Goal: Information Seeking & Learning: Learn about a topic

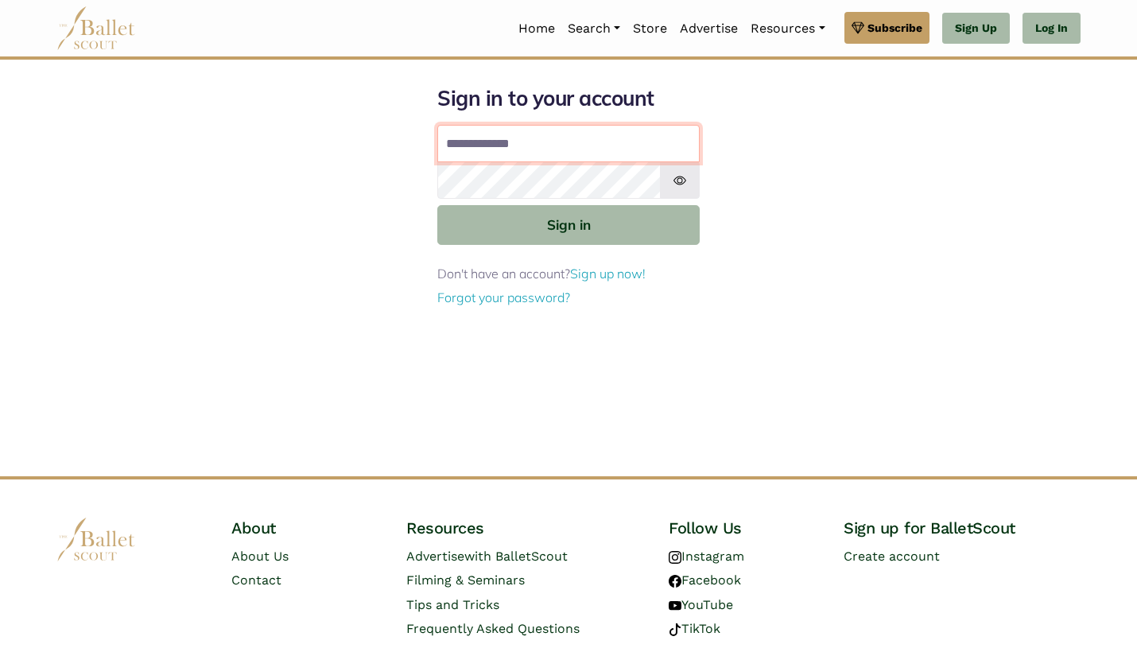
type input "**********"
click at [569, 223] on button "Sign in" at bounding box center [568, 224] width 262 height 39
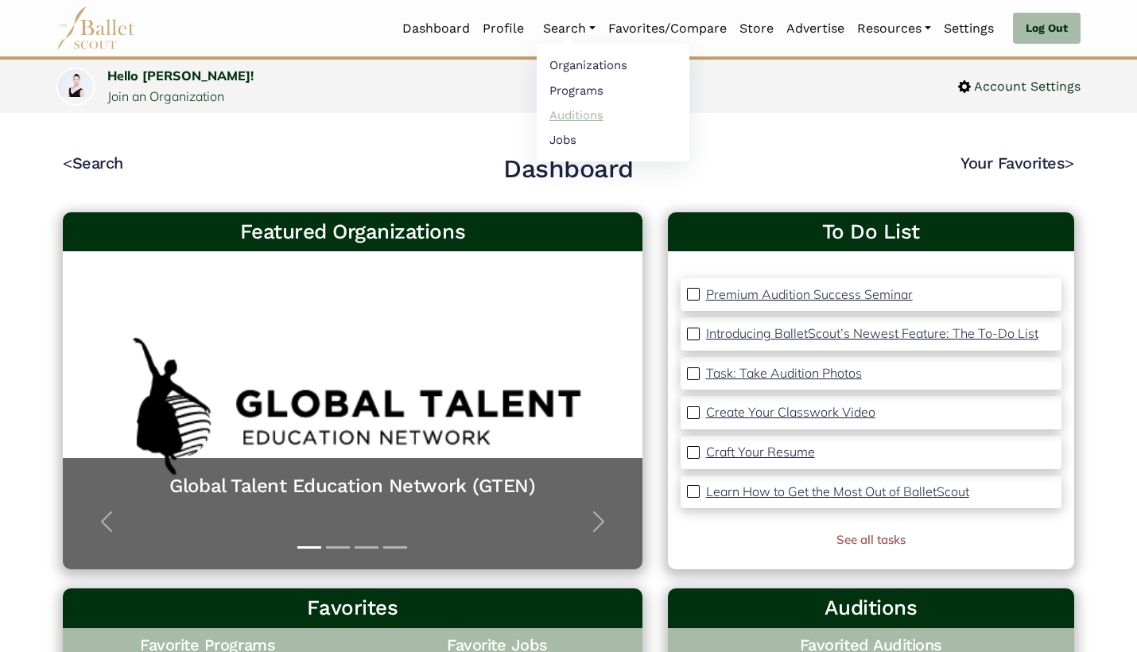
click at [590, 116] on link "Auditions" at bounding box center [613, 115] width 153 height 25
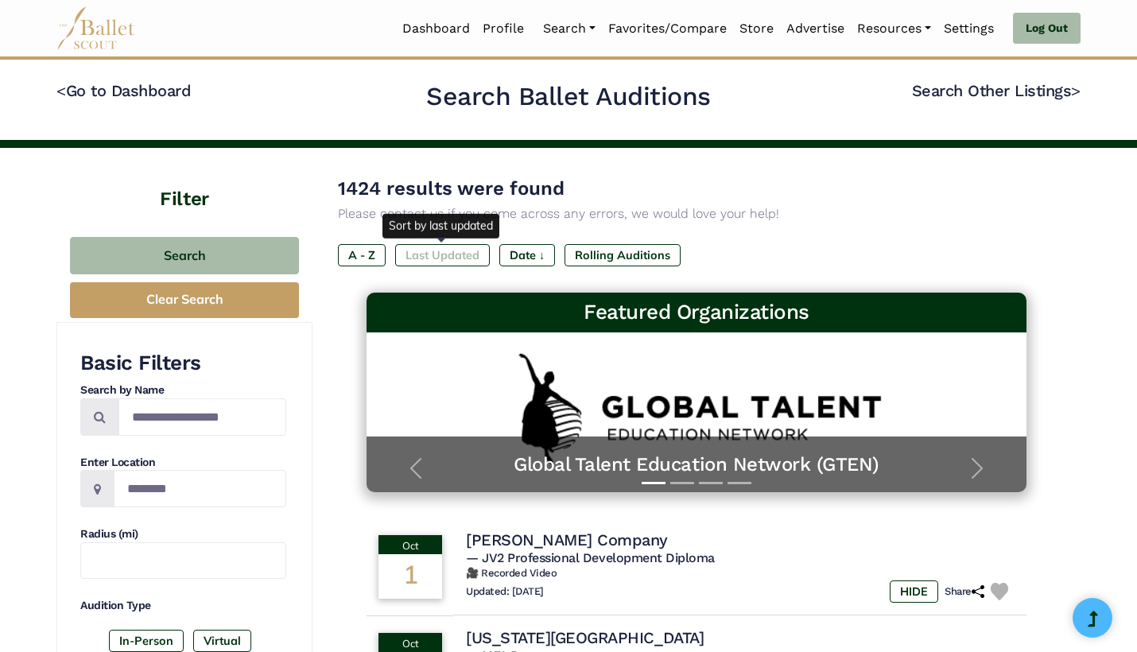
click at [465, 257] on label "Last Updated" at bounding box center [442, 255] width 95 height 22
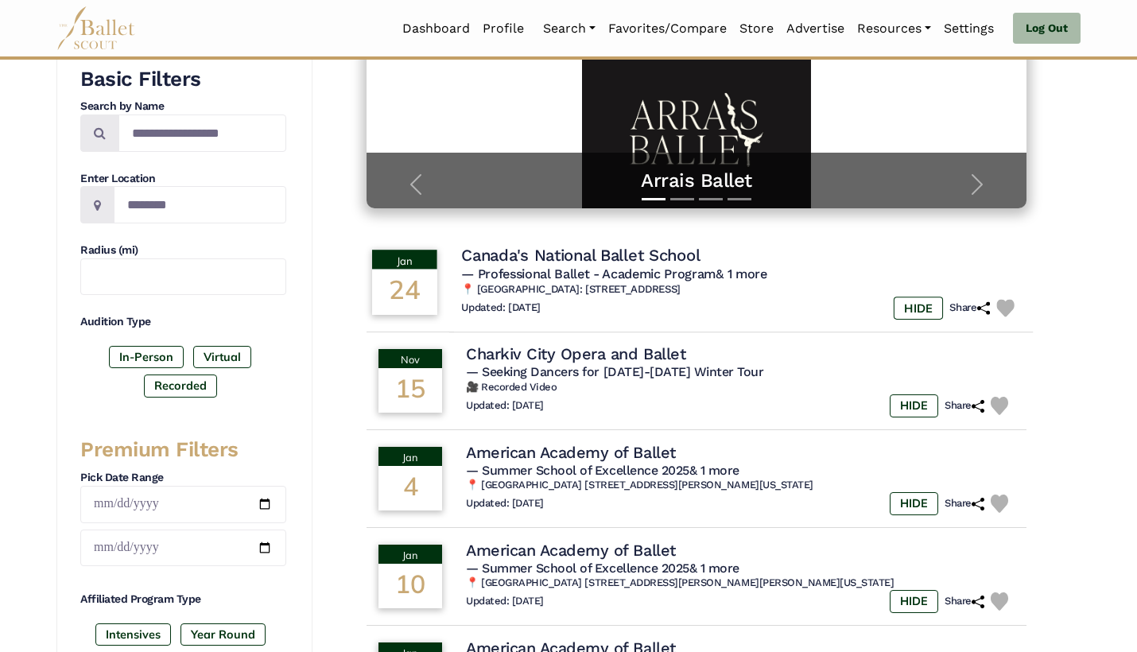
scroll to position [289, 0]
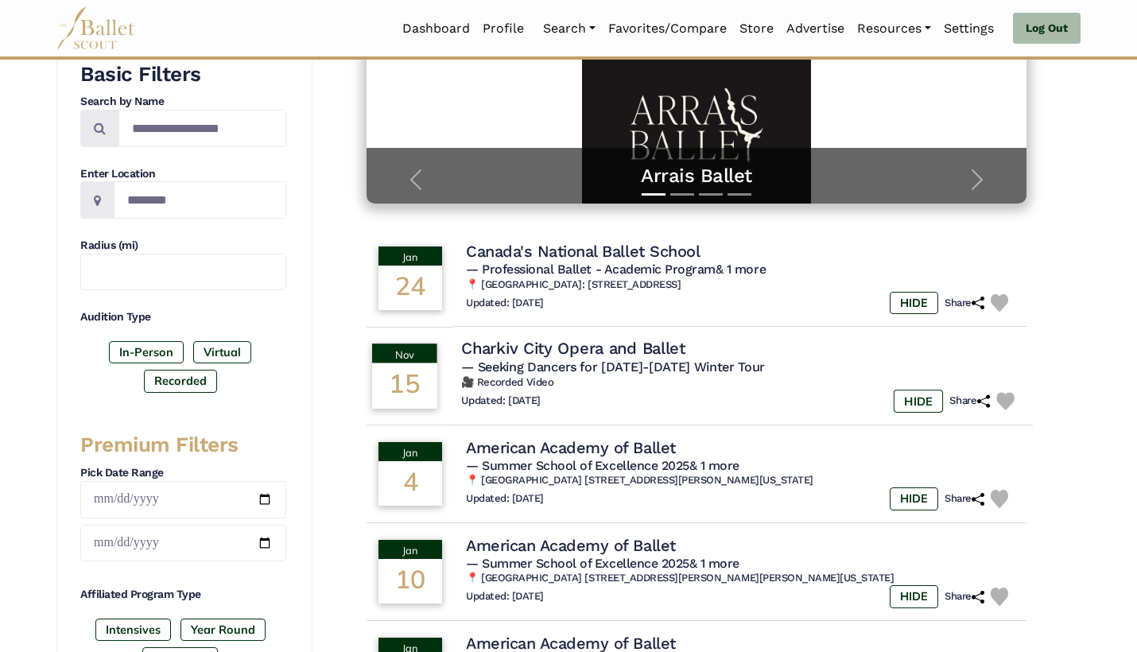
click at [668, 390] on div "Updated: [DATE] HIDE Share" at bounding box center [741, 401] width 560 height 23
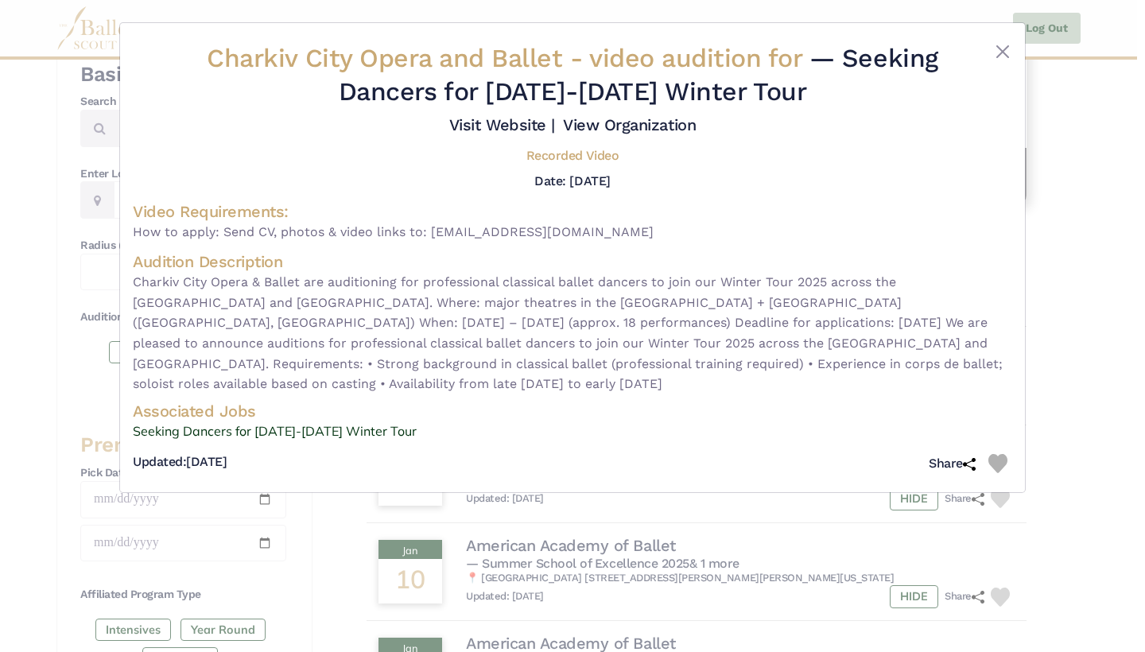
click at [1001, 454] on img at bounding box center [997, 463] width 19 height 19
click at [319, 421] on link "Seeking Dancers for 2025-2026 Winter Tour" at bounding box center [572, 431] width 879 height 21
click at [1066, 315] on div "Charkiv City Opera and Ballet - video audition for — Seeking Dancers for 2025-2…" at bounding box center [572, 326] width 1145 height 652
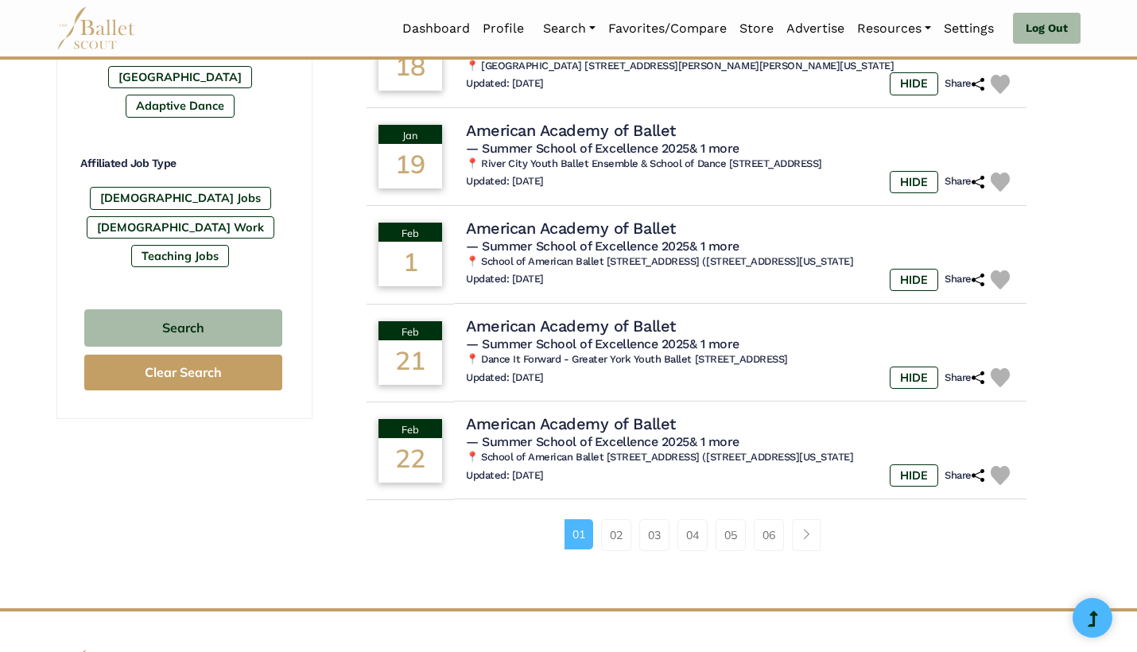
scroll to position [907, 0]
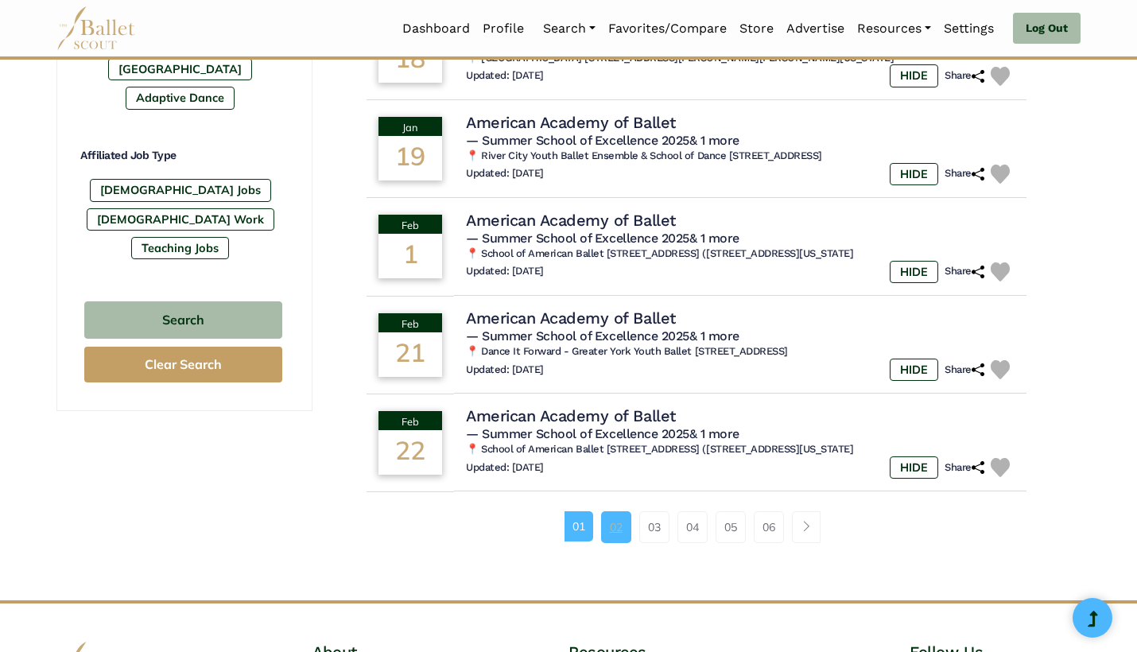
click at [615, 511] on link "02" at bounding box center [616, 527] width 30 height 32
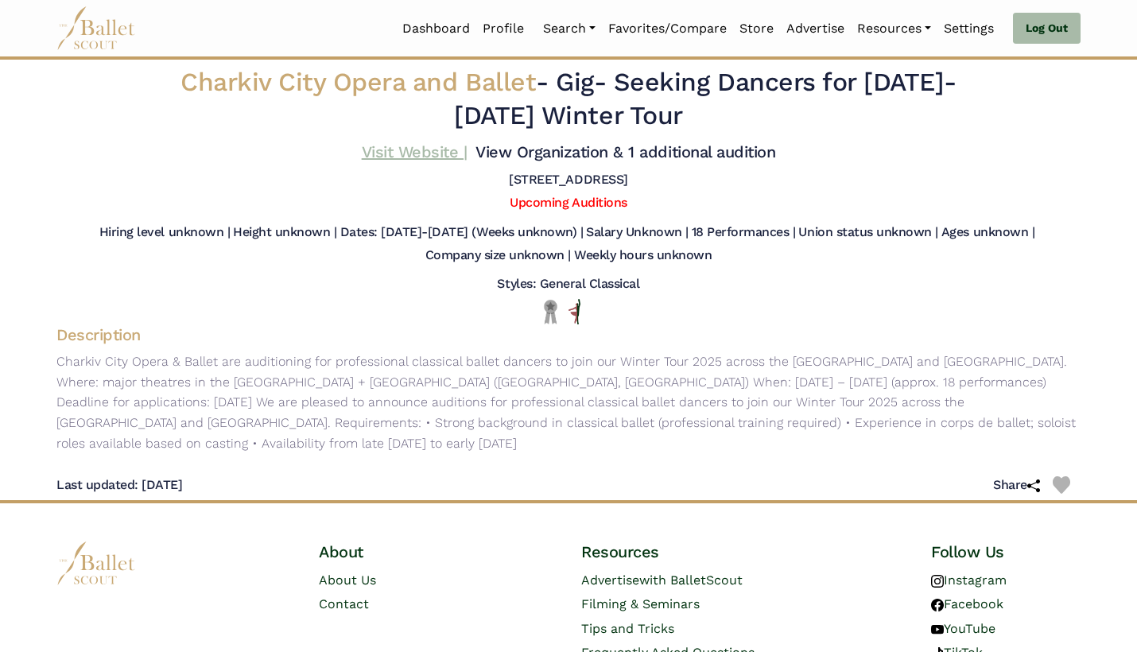
click at [394, 147] on link "Visit Website |" at bounding box center [415, 151] width 106 height 19
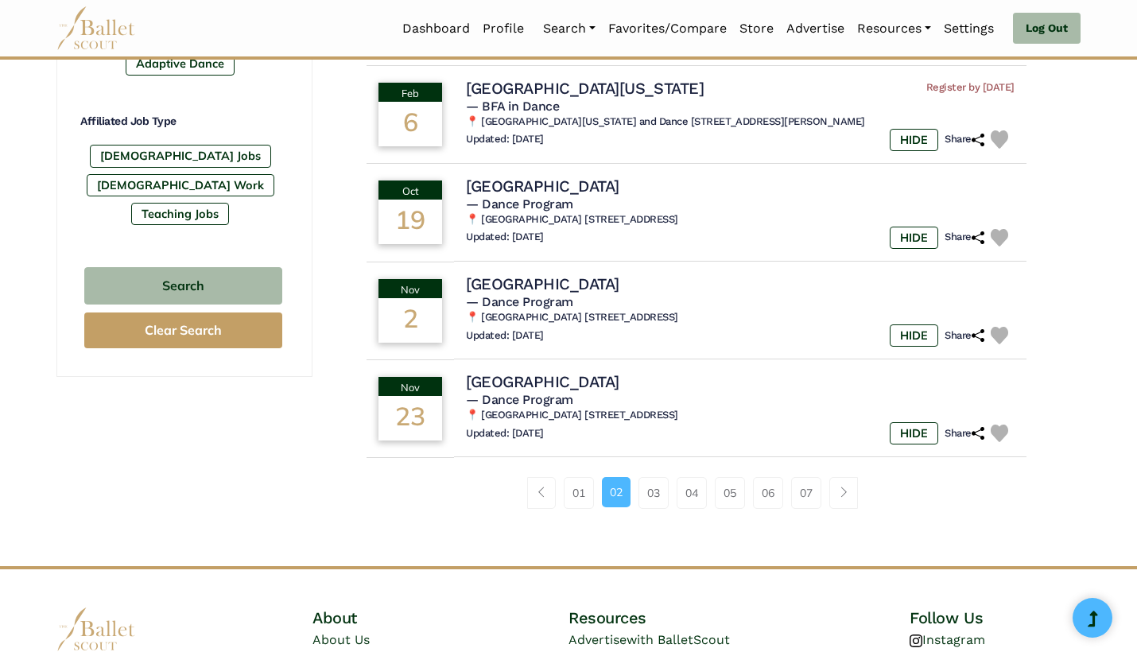
scroll to position [950, 0]
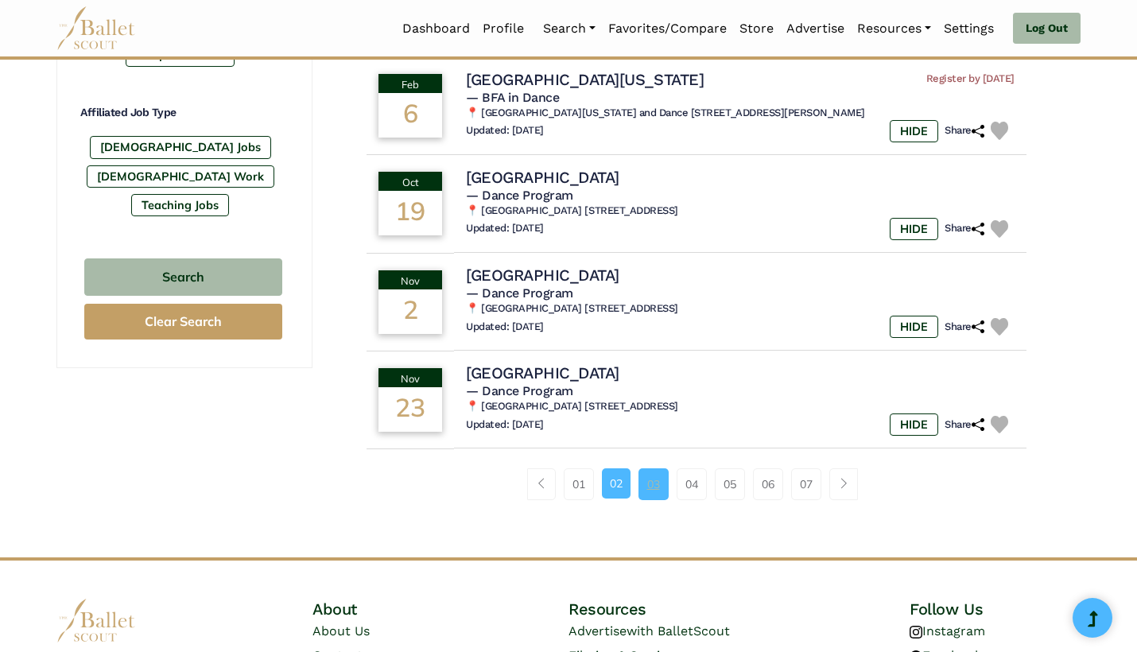
click at [648, 477] on link "03" at bounding box center [654, 484] width 30 height 32
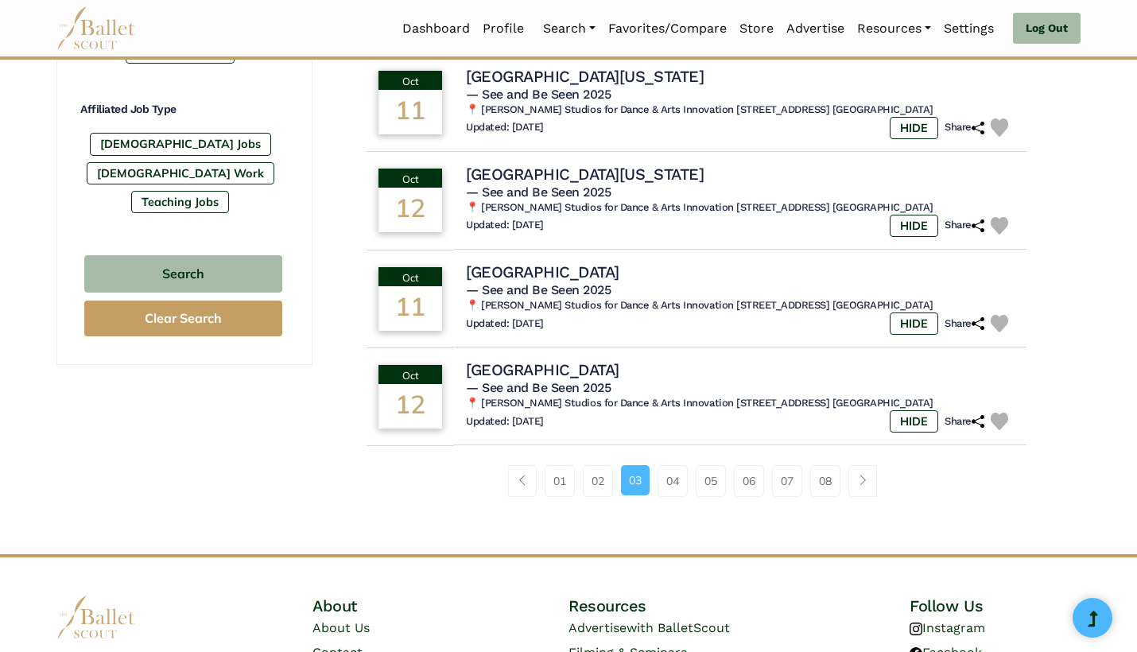
scroll to position [963, 0]
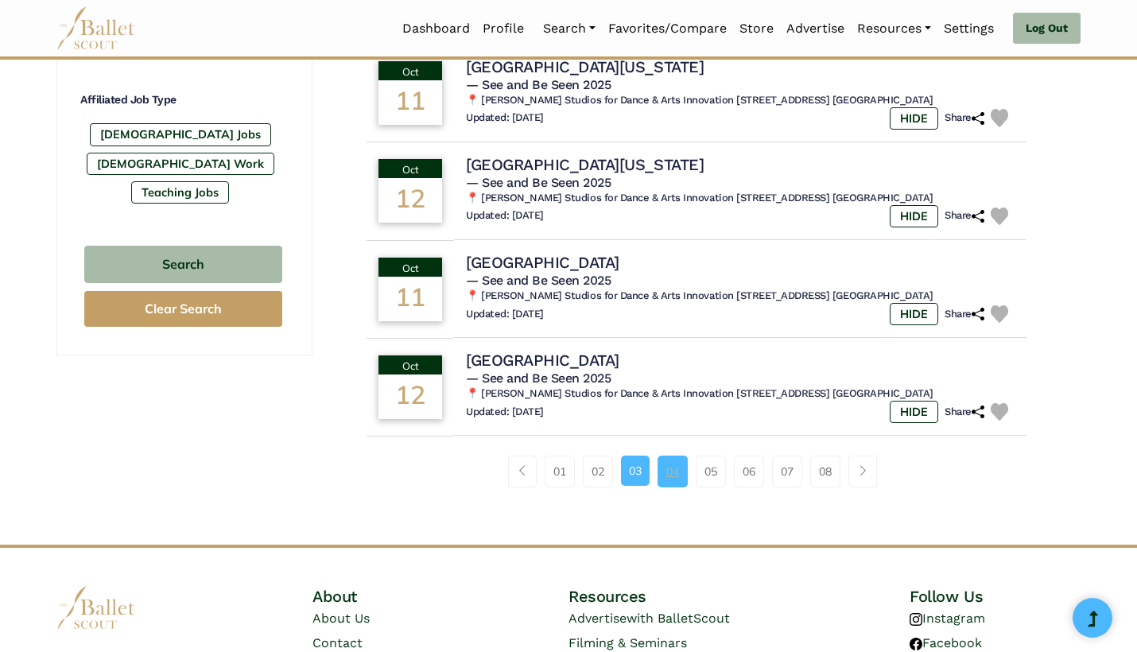
click at [666, 456] on link "04" at bounding box center [673, 472] width 30 height 32
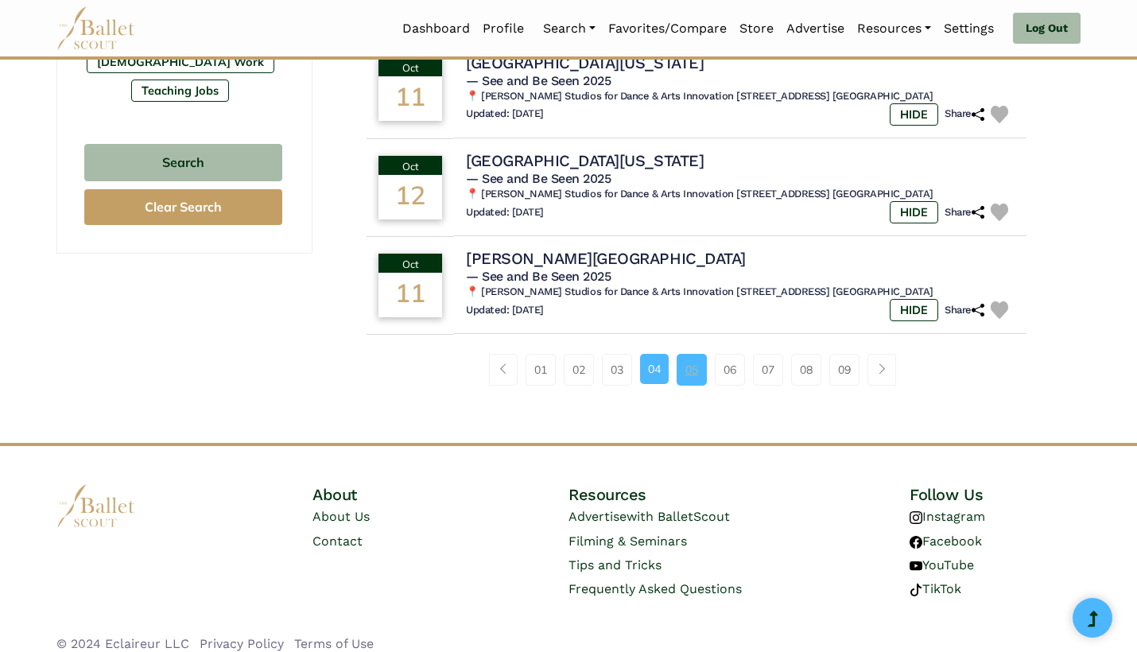
scroll to position [1064, 0]
click at [687, 362] on link "05" at bounding box center [692, 371] width 30 height 32
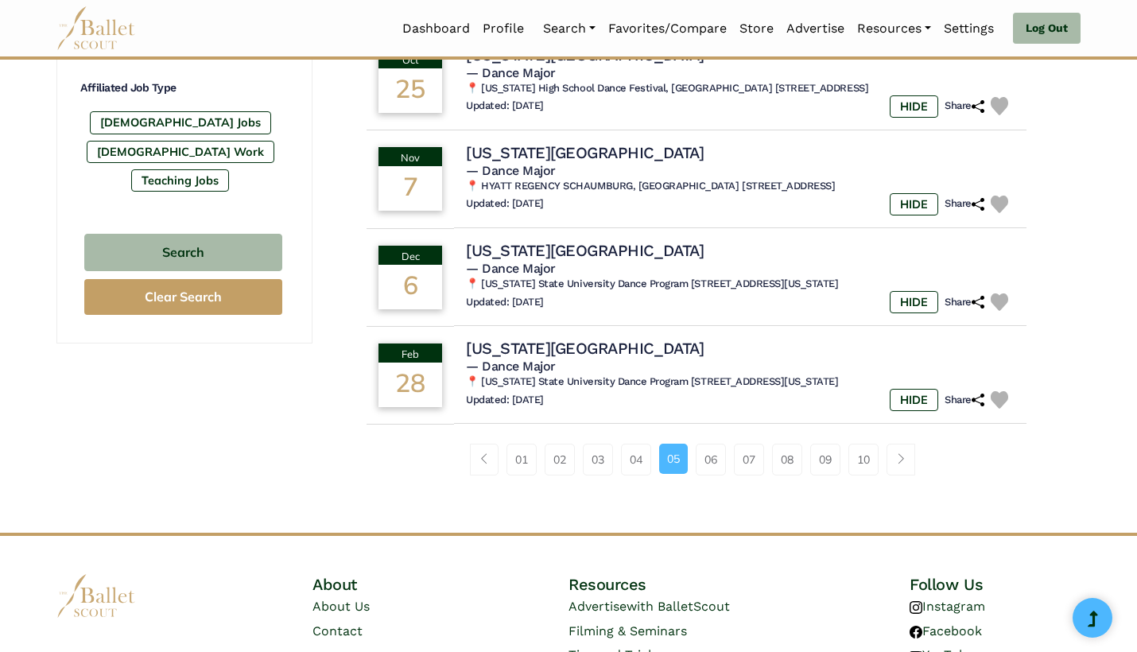
scroll to position [976, 0]
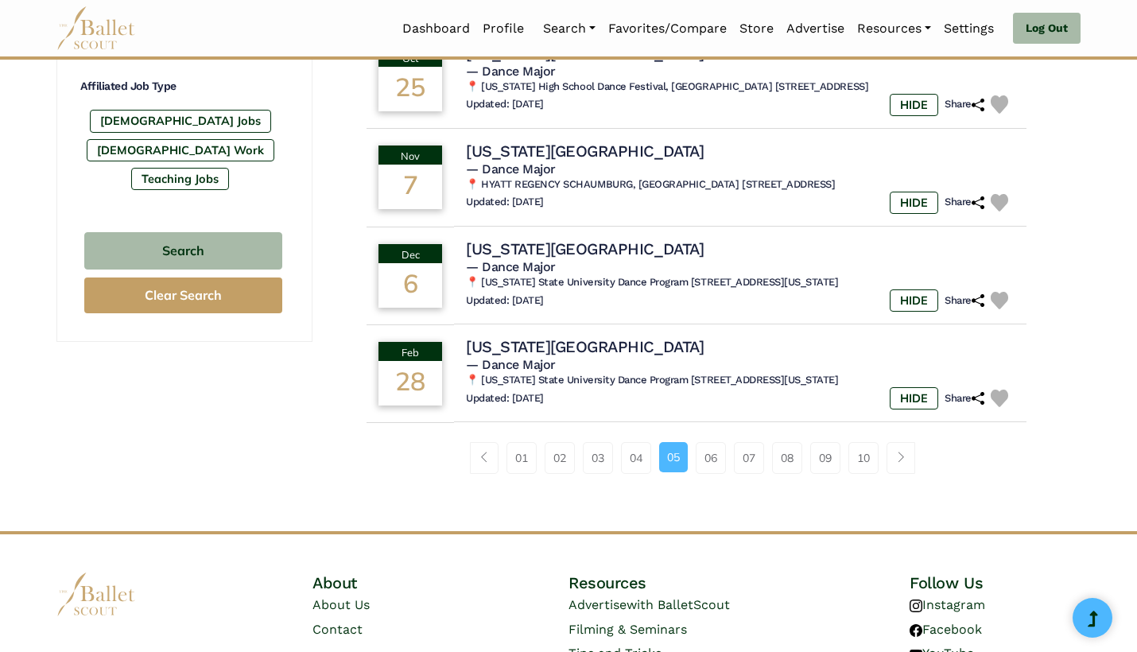
click at [730, 443] on li "06" at bounding box center [716, 458] width 38 height 32
click at [714, 443] on link "06" at bounding box center [711, 458] width 30 height 32
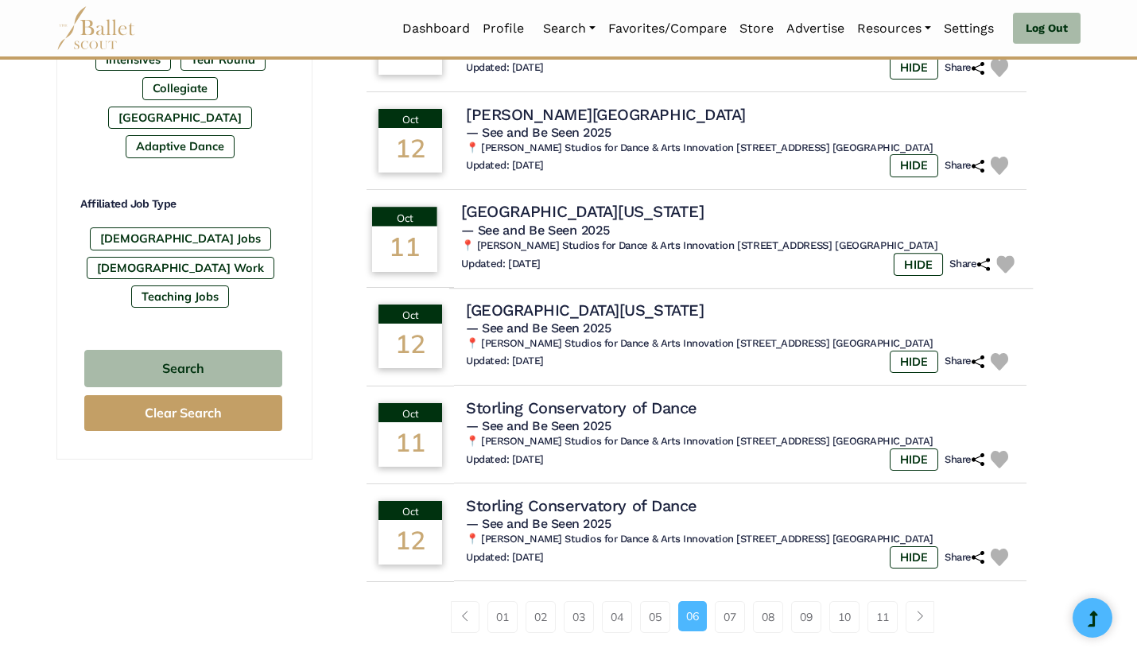
scroll to position [867, 0]
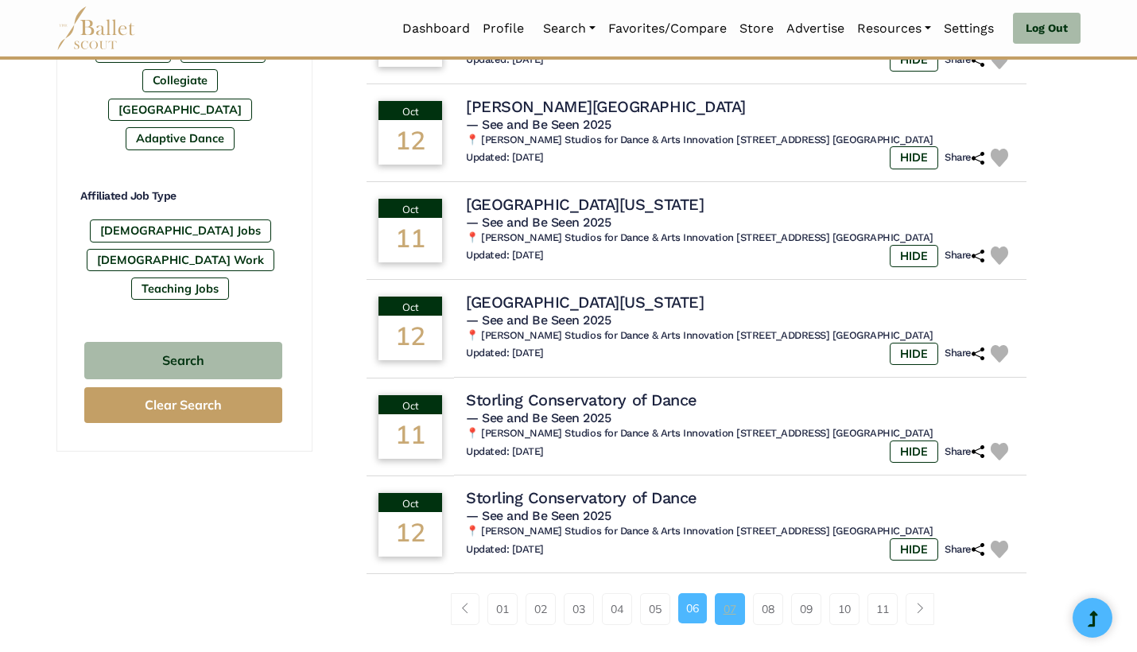
click at [731, 593] on link "07" at bounding box center [730, 609] width 30 height 32
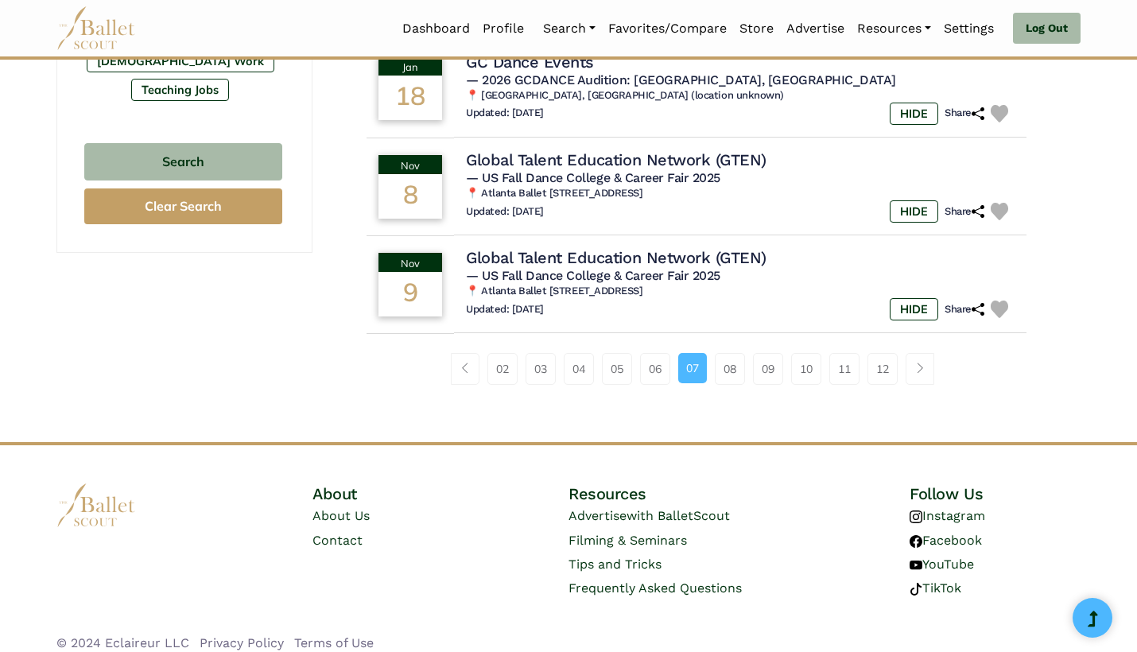
scroll to position [1064, 0]
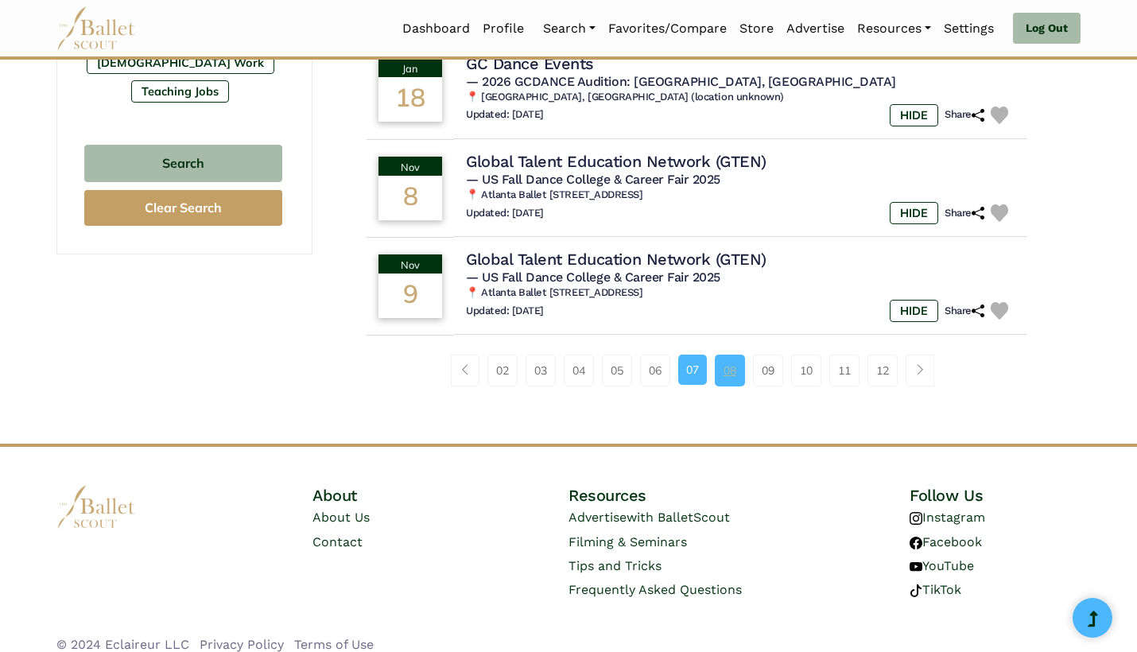
click at [724, 356] on link "08" at bounding box center [730, 371] width 30 height 32
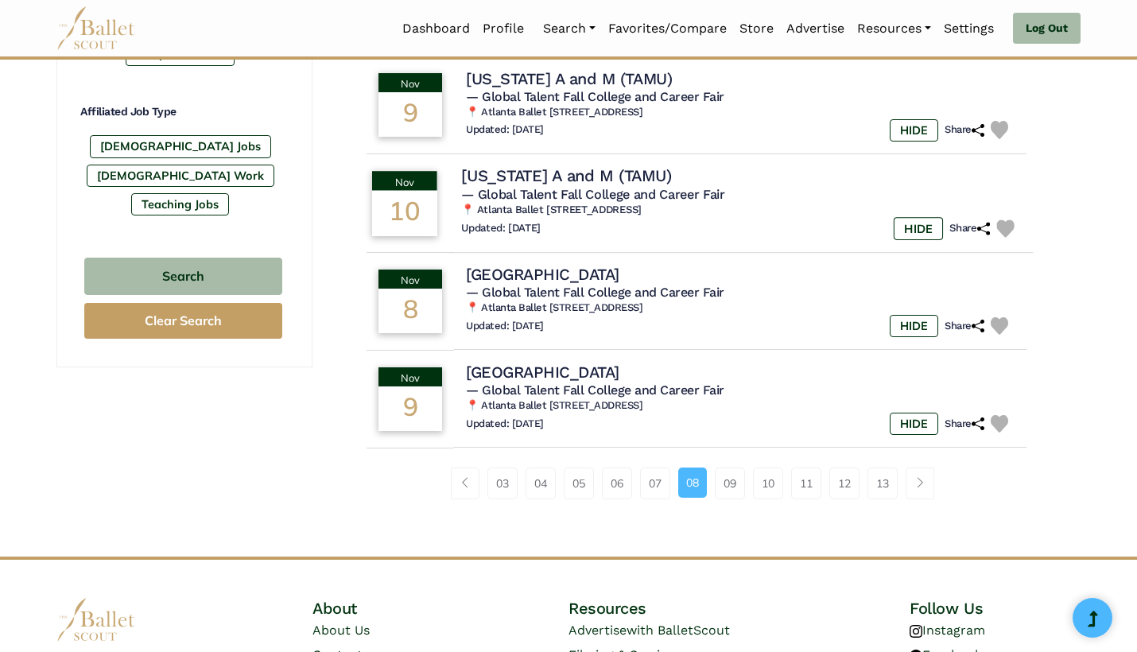
scroll to position [963, 0]
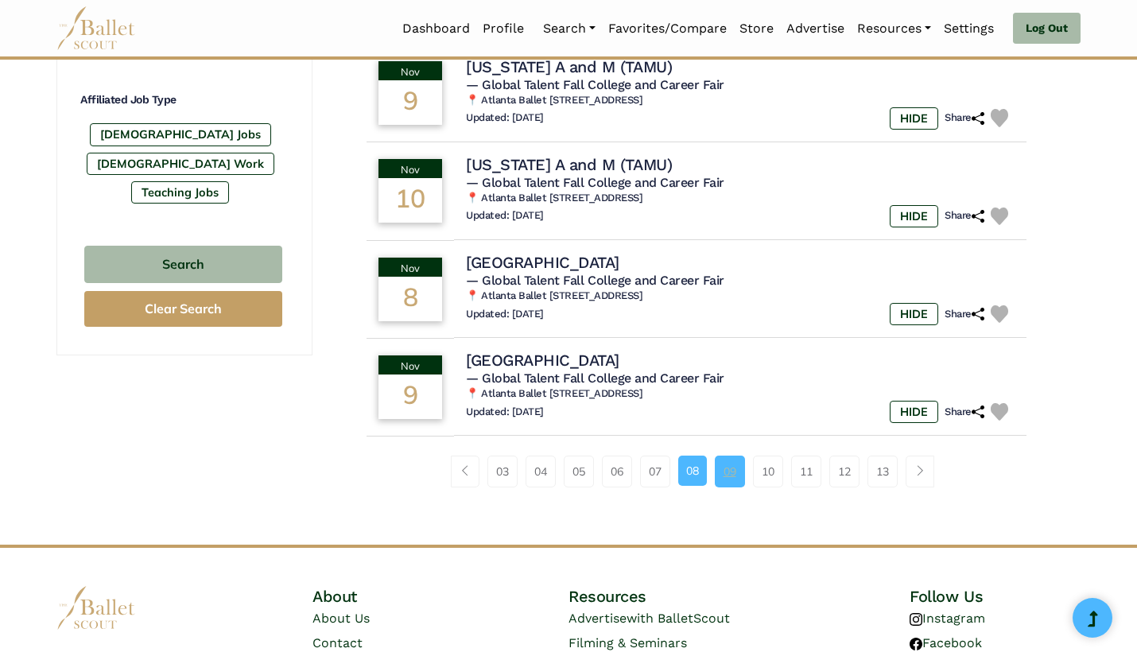
click at [730, 466] on link "09" at bounding box center [730, 472] width 30 height 32
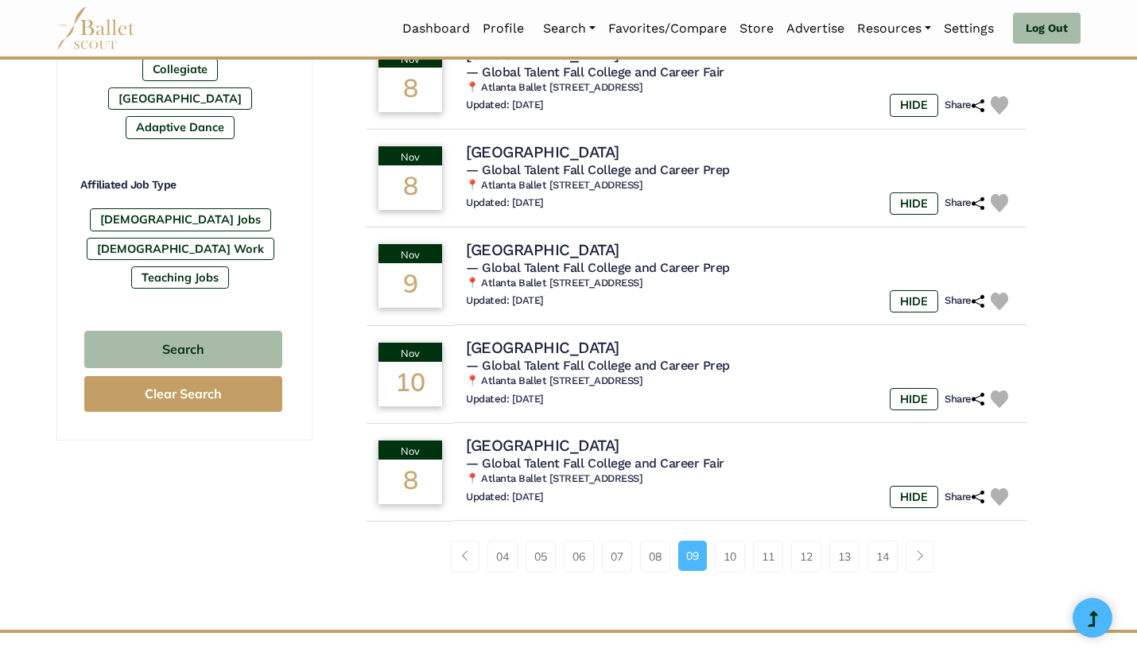
scroll to position [881, 0]
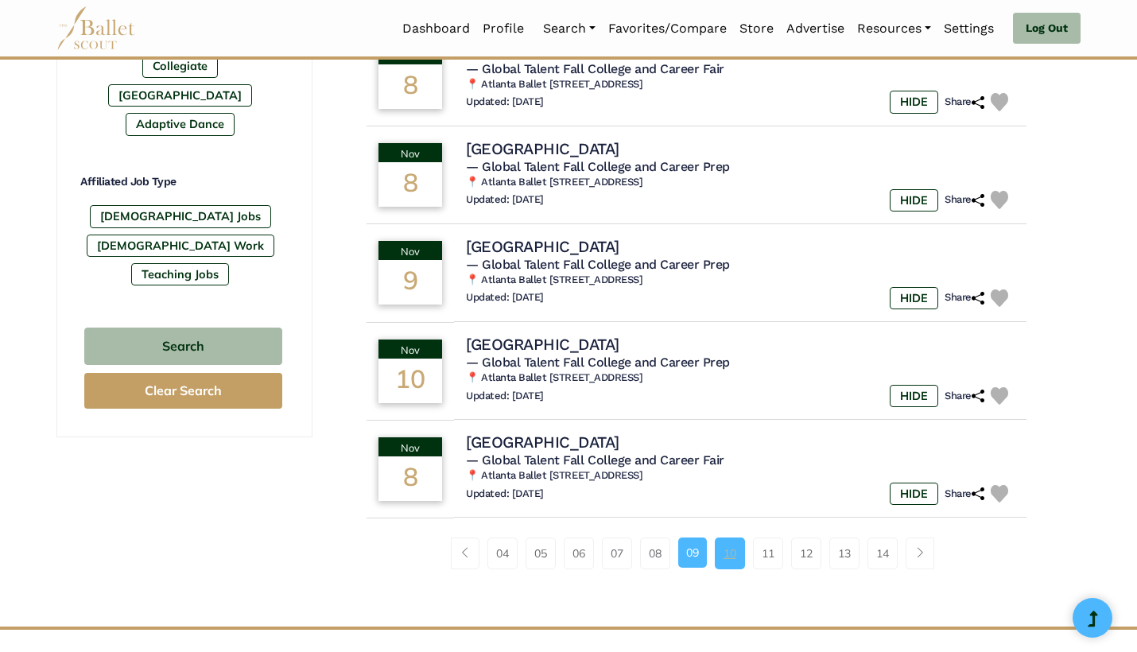
click at [730, 544] on link "10" at bounding box center [730, 554] width 30 height 32
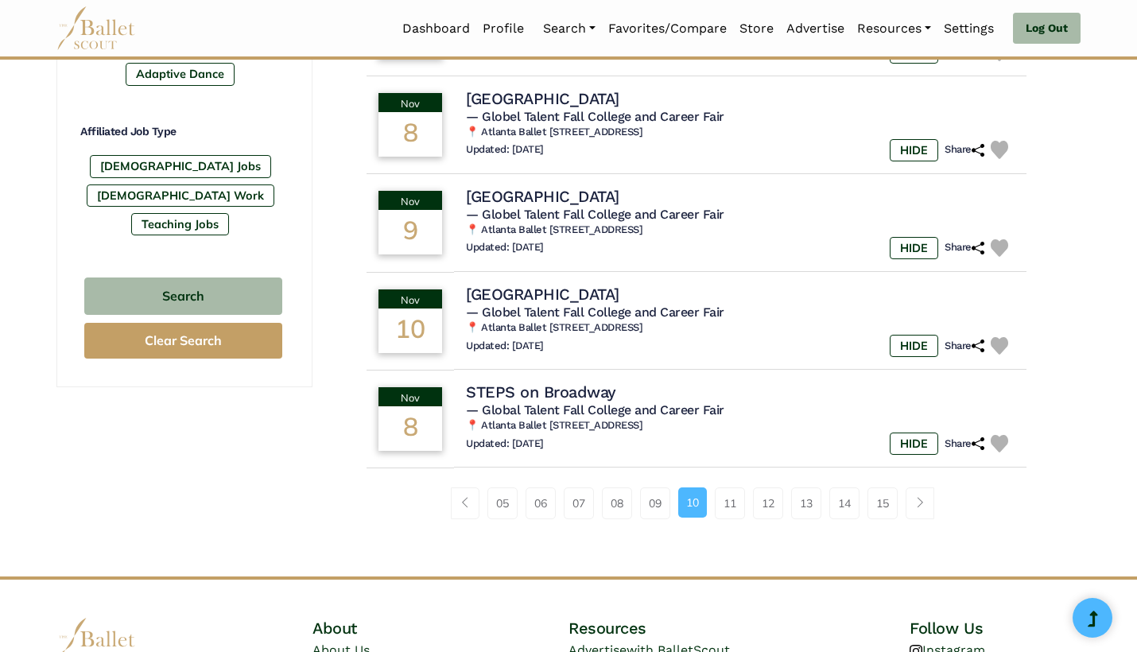
scroll to position [938, 0]
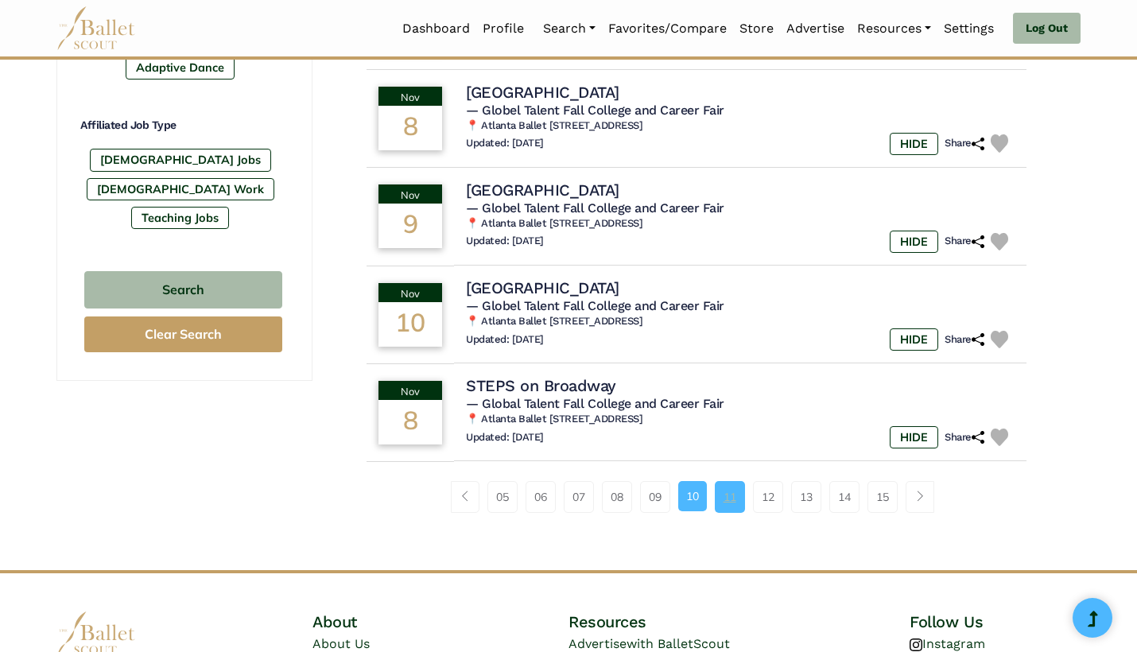
click at [728, 493] on link "11" at bounding box center [730, 497] width 30 height 32
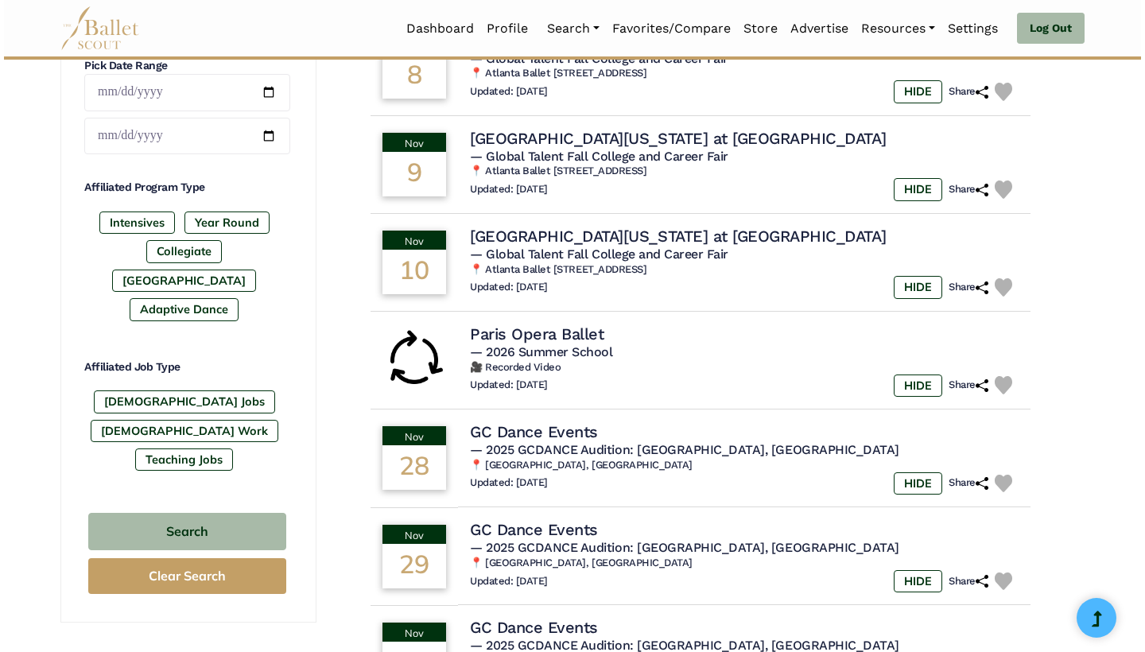
scroll to position [699, 0]
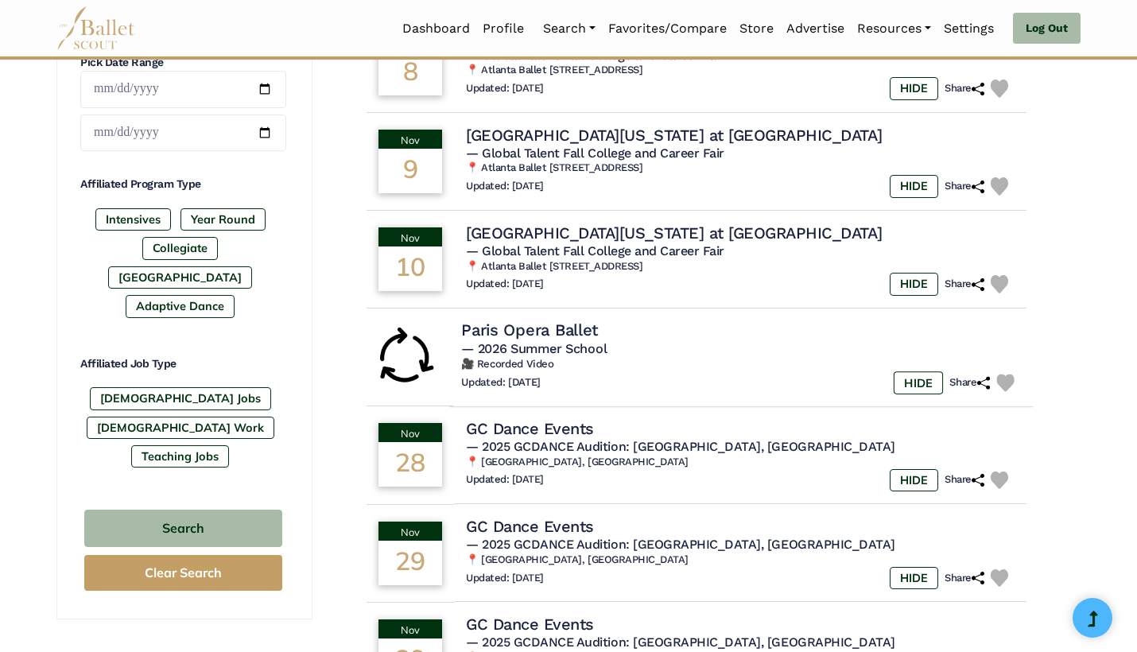
click at [709, 358] on h6 "🎥 Recorded Video" at bounding box center [741, 365] width 560 height 14
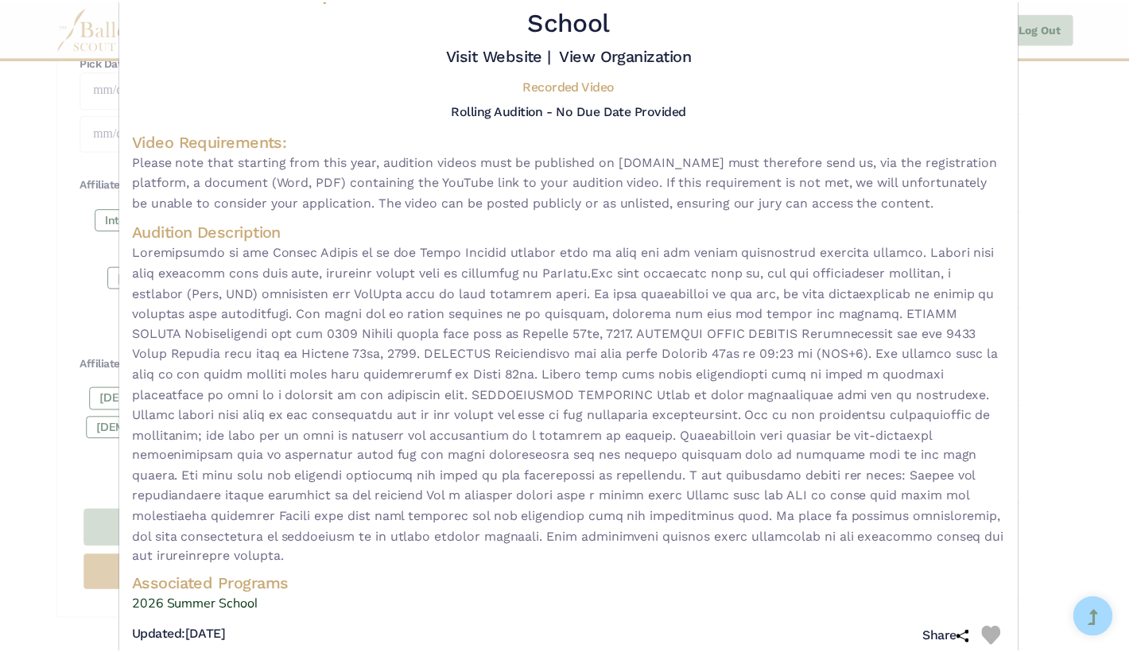
scroll to position [70, 0]
click at [1102, 398] on div "Paris Opera Ballet - video audition for — 2026 Summer School Visit Website | Vi…" at bounding box center [572, 326] width 1145 height 652
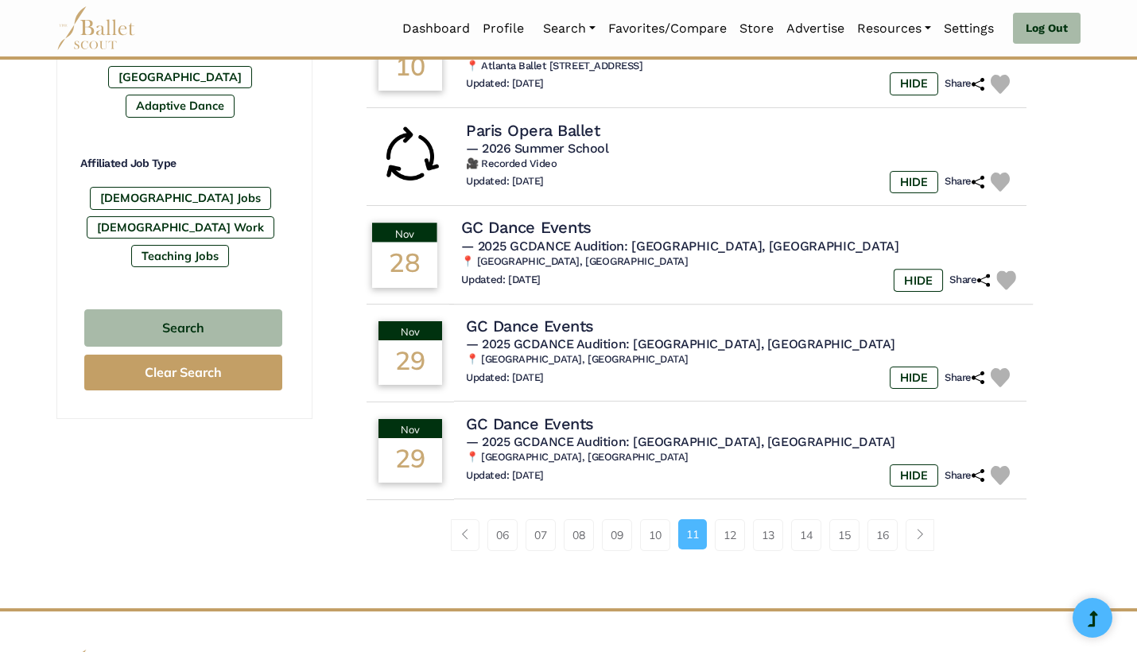
scroll to position [905, 0]
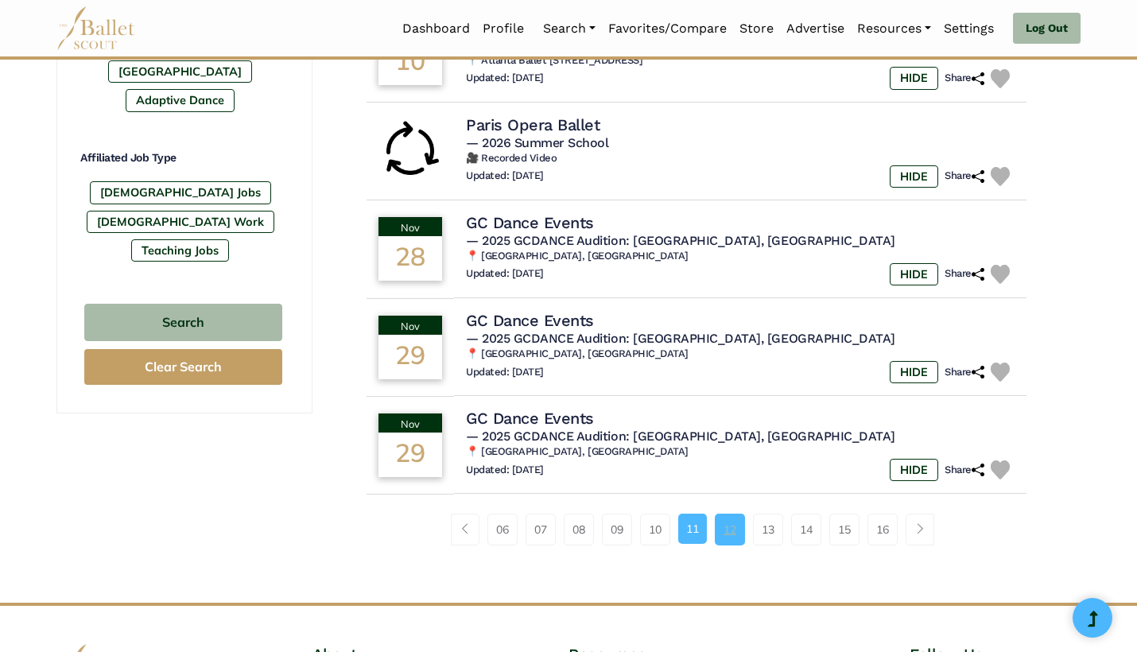
click at [732, 514] on link "12" at bounding box center [730, 530] width 30 height 32
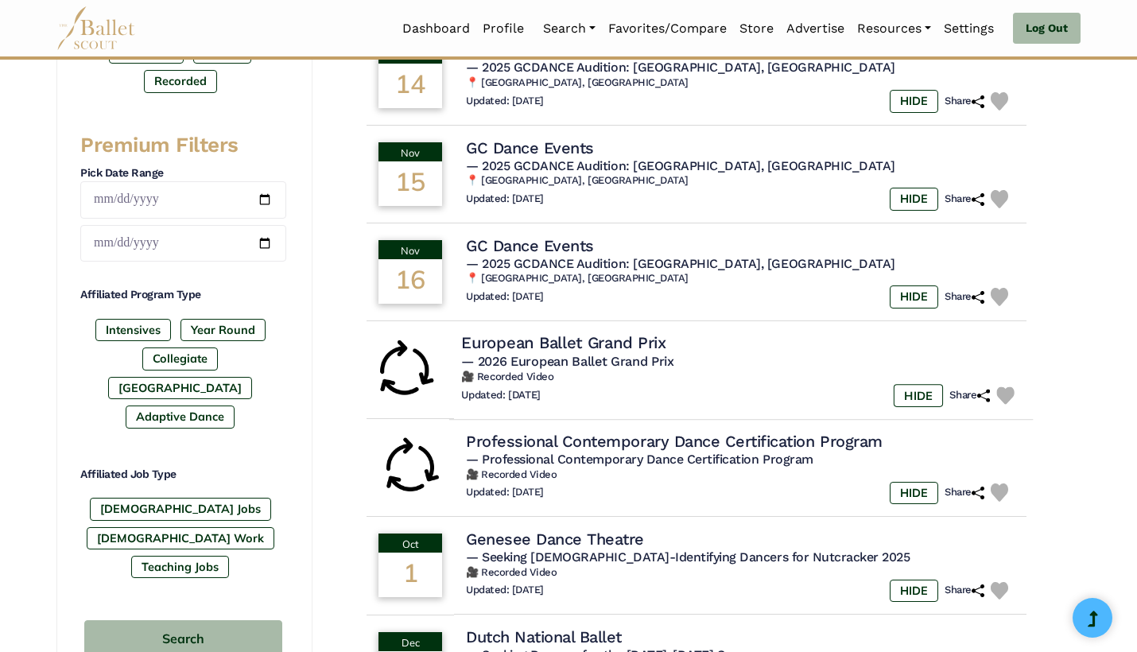
scroll to position [593, 0]
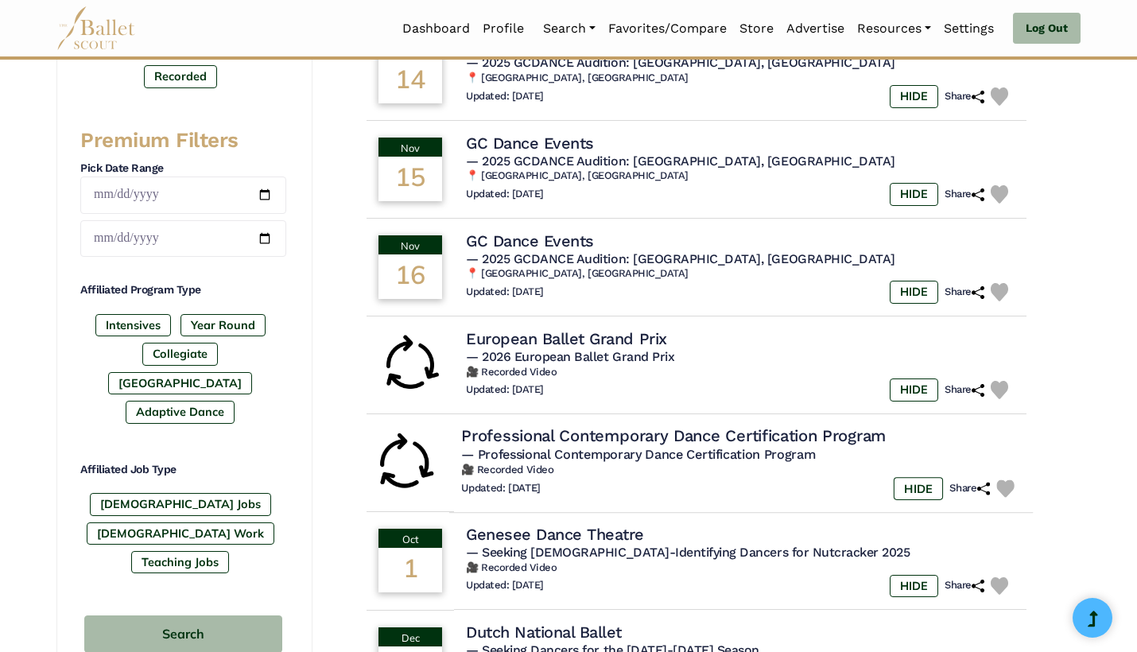
click at [705, 477] on div "Updated: [DATE] HIDE Share" at bounding box center [741, 488] width 560 height 23
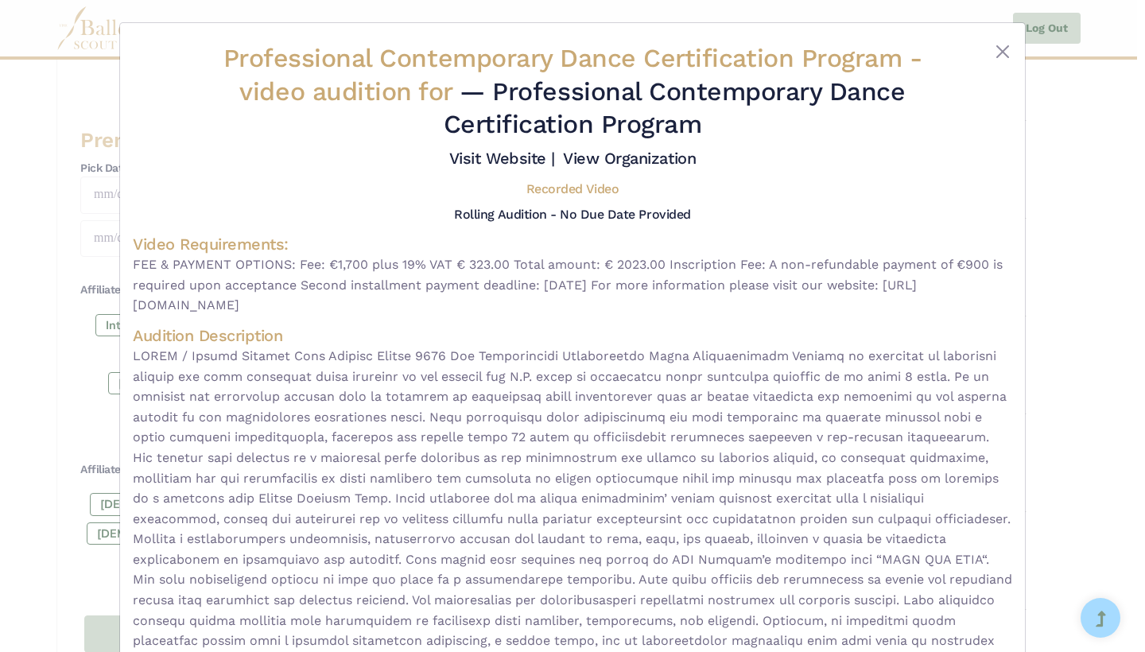
click at [1072, 378] on div "Professional Contemporary Dance Certification Program - video audition for — Pr…" at bounding box center [572, 326] width 1145 height 652
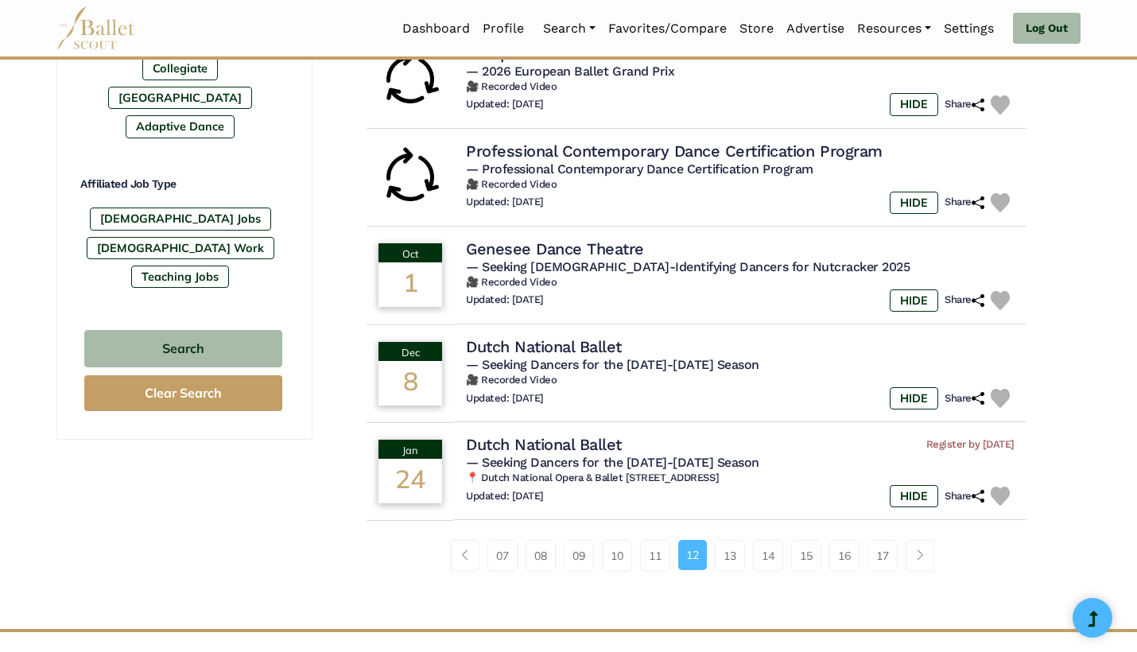
scroll to position [880, 0]
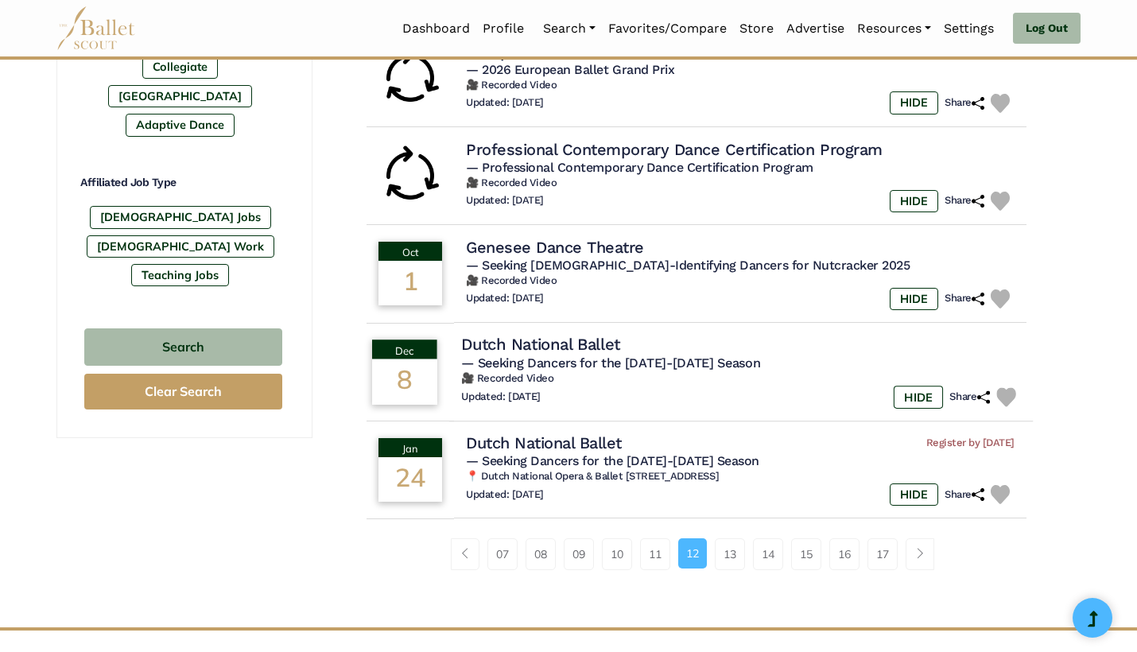
click at [1006, 387] on img at bounding box center [1005, 396] width 19 height 19
click at [705, 372] on h6 "🎥 Recorded Video" at bounding box center [741, 379] width 560 height 14
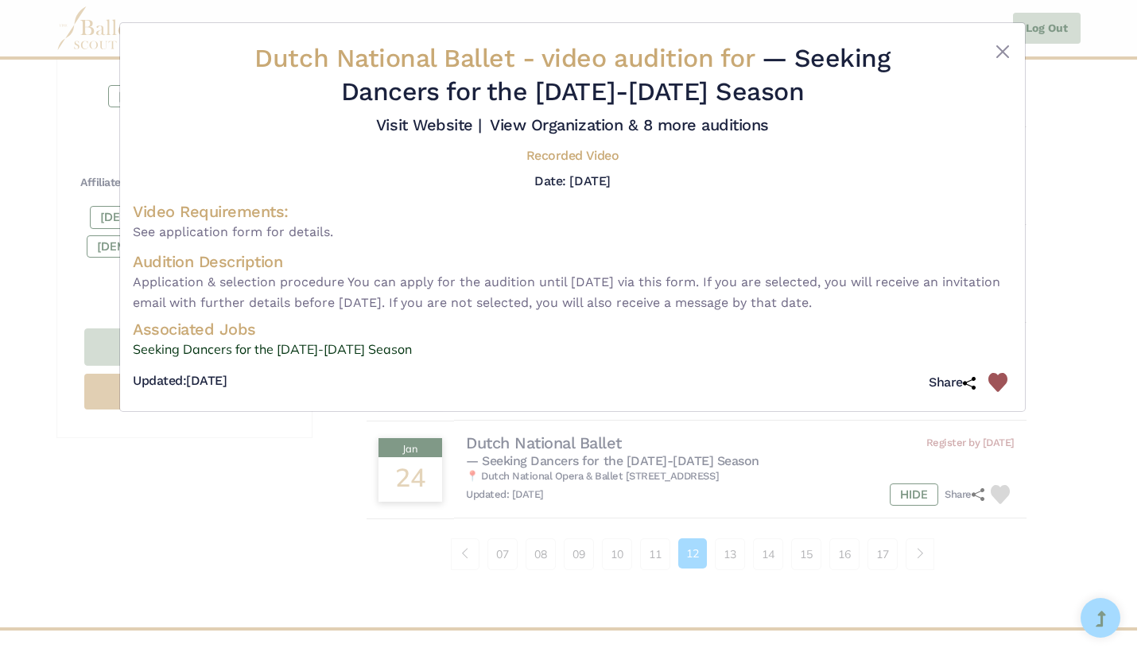
click at [768, 464] on div "Dutch National Ballet - video audition for — Seeking Dancers for the 2026-2027 …" at bounding box center [572, 326] width 1145 height 652
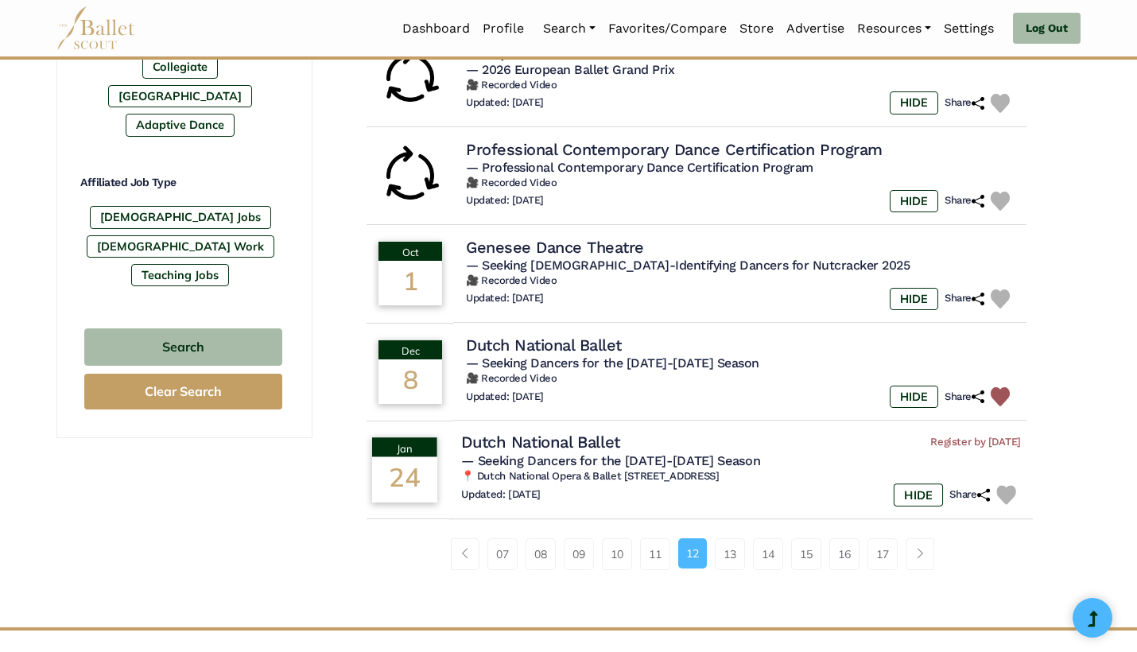
click at [1011, 485] on img at bounding box center [1005, 494] width 19 height 19
click at [788, 453] on h5 "— Seeking Dancers for the 2026-2027 Season" at bounding box center [741, 461] width 560 height 17
click at [729, 542] on link "13" at bounding box center [730, 554] width 30 height 32
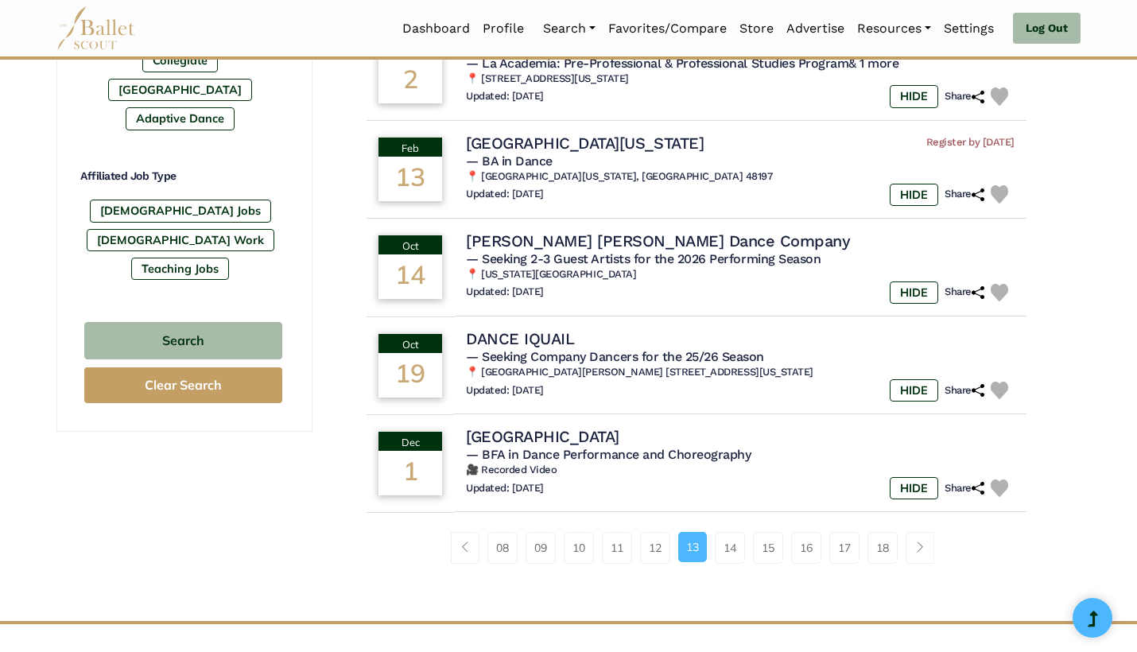
scroll to position [893, 0]
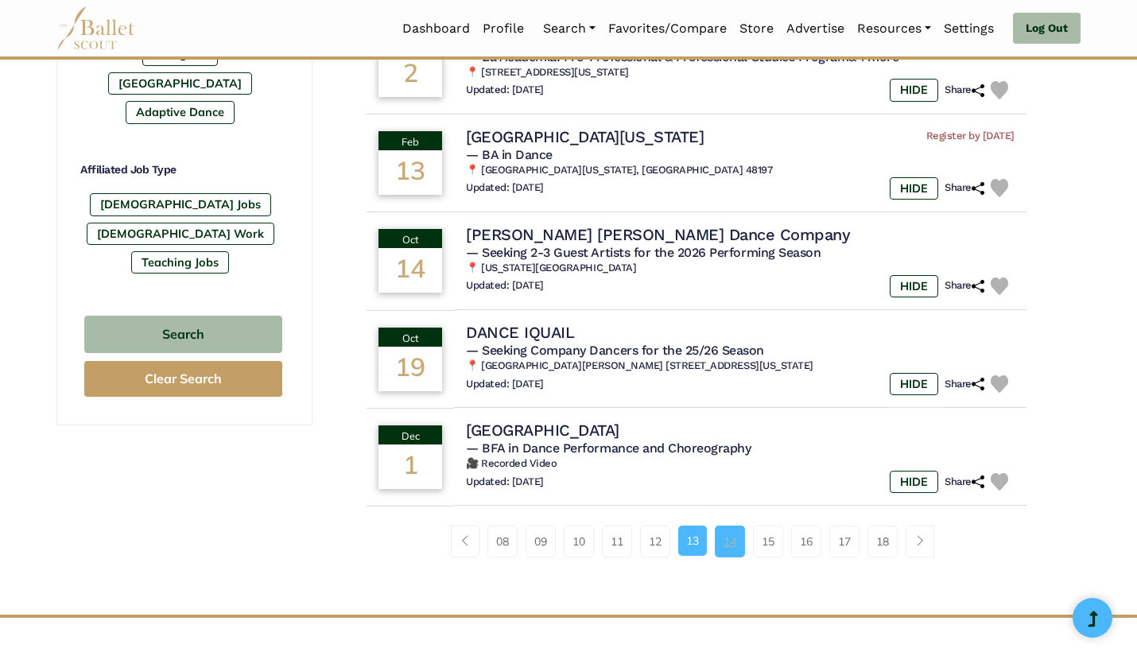
click at [724, 526] on link "14" at bounding box center [730, 542] width 30 height 32
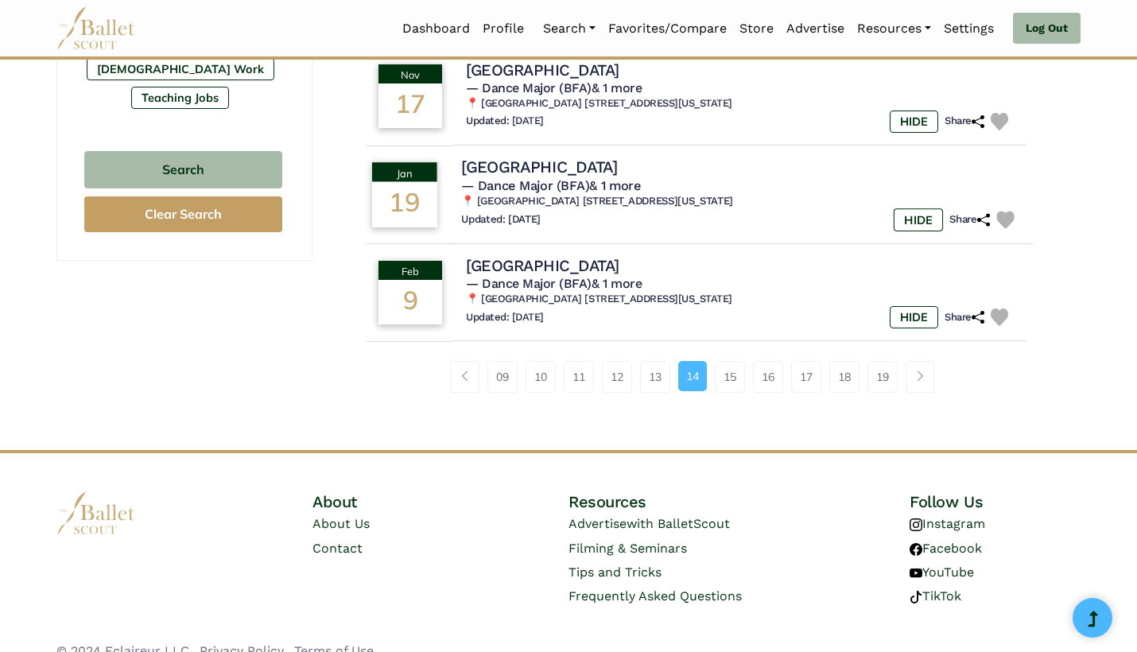
scroll to position [1058, 0]
